Goal: Understand process/instructions: Learn how to perform a task or action

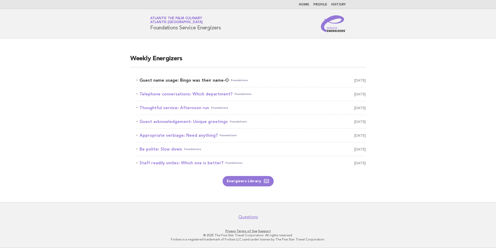
click at [166, 80] on link "Guest name usage: Bingo was their name-O Foundations [DATE]" at bounding box center [251, 80] width 229 height 7
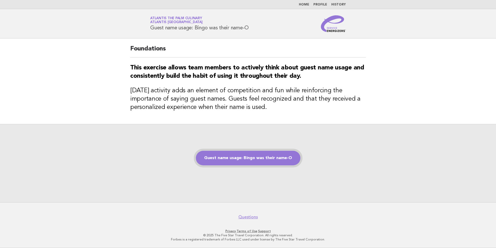
click at [231, 159] on link "Guest name usage: Bingo was their name-O" at bounding box center [248, 158] width 105 height 15
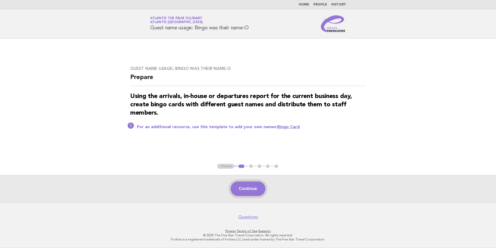
click at [250, 188] on button "Continue" at bounding box center [248, 188] width 35 height 15
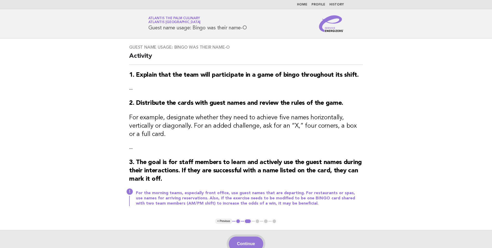
click at [243, 236] on button "Continue" at bounding box center [246, 243] width 35 height 15
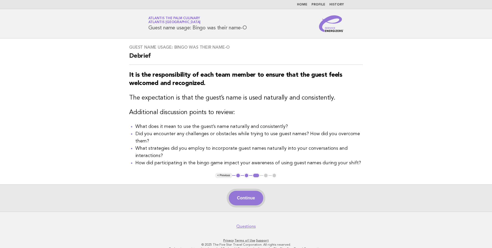
click at [249, 197] on button "Continue" at bounding box center [246, 198] width 35 height 15
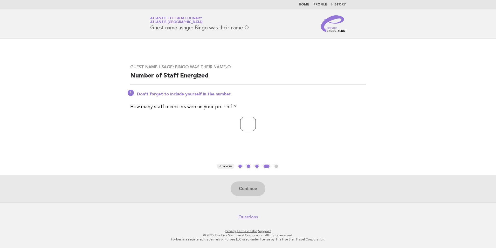
click at [248, 125] on input "number" at bounding box center [248, 124] width 16 height 15
type input "*"
click at [240, 189] on button "Continue" at bounding box center [248, 188] width 35 height 15
